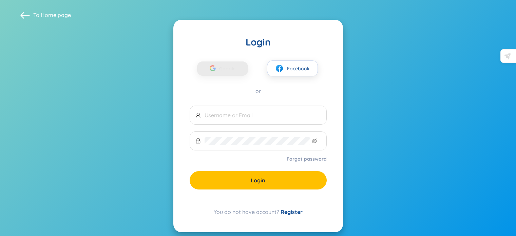
click at [232, 59] on div "Google Facebook" at bounding box center [258, 62] width 137 height 28
click at [242, 117] on input "text" at bounding box center [263, 114] width 116 height 7
click at [291, 68] on span "Facebook" at bounding box center [298, 68] width 23 height 7
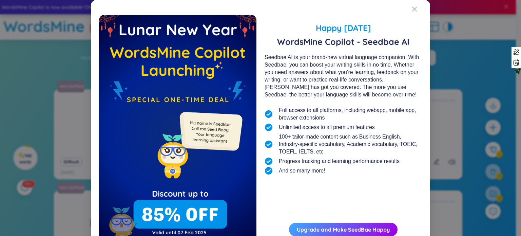
click at [478, 30] on div "Happy [DATE] WordsMine Copilot - Seedbae AI Seedbae AI is your brand-new virtua…" at bounding box center [260, 118] width 521 height 236
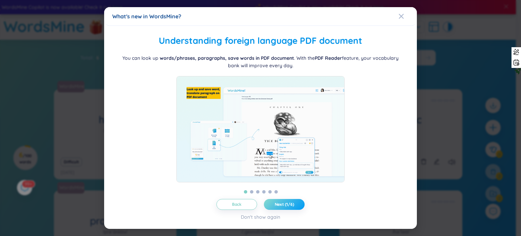
click at [290, 210] on button "Next (1/6)" at bounding box center [284, 204] width 41 height 11
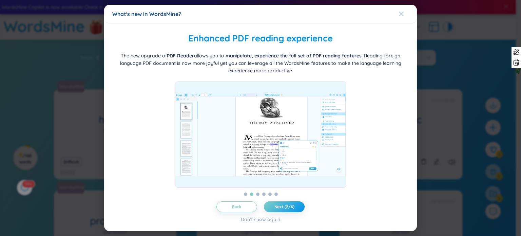
click at [401, 17] on div "Close" at bounding box center [401, 14] width 5 height 18
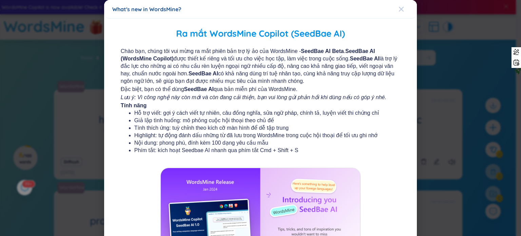
click at [399, 8] on icon "Close" at bounding box center [401, 8] width 5 height 5
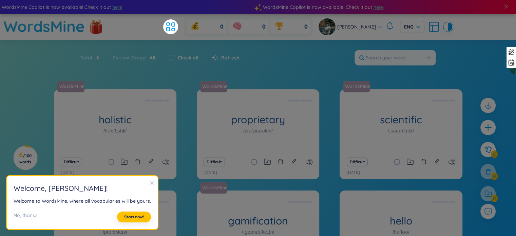
click at [150, 184] on icon "close" at bounding box center [152, 182] width 5 height 5
